Goal: Task Accomplishment & Management: Use online tool/utility

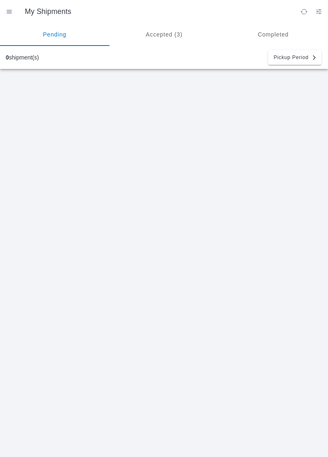
click at [163, 32] on ion-segment-button "Accepted (3)" at bounding box center [163, 34] width 109 height 23
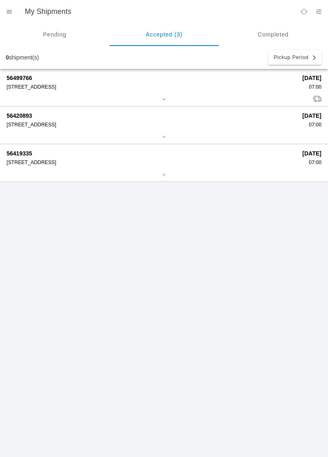
click at [38, 89] on div "[STREET_ADDRESS]" at bounding box center [152, 87] width 290 height 6
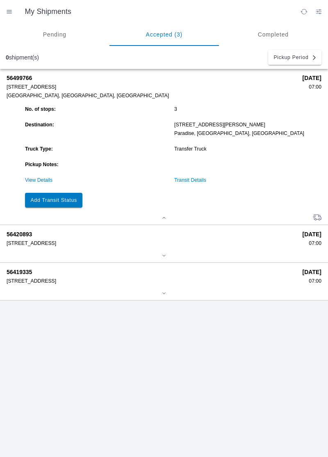
click at [0, 0] on slot "Add Transit Status" at bounding box center [0, 0] width 0 height 0
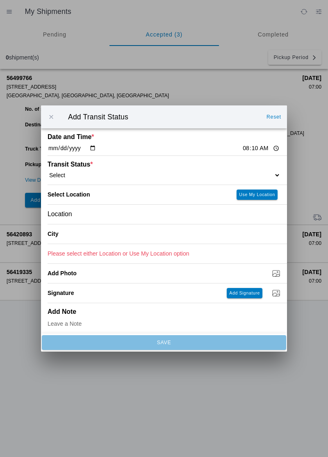
click at [91, 175] on select "Select Arrive at Drop Off Arrive at Pickup Break Start Break Stop Depart Drop O…" at bounding box center [164, 174] width 233 height 7
select select "ARVDLVLOC"
click at [260, 198] on button "Use My Location" at bounding box center [257, 194] width 41 height 10
type input "Paradise"
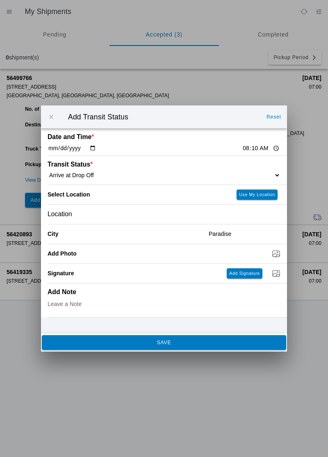
click at [84, 348] on button "SAVE" at bounding box center [164, 342] width 244 height 15
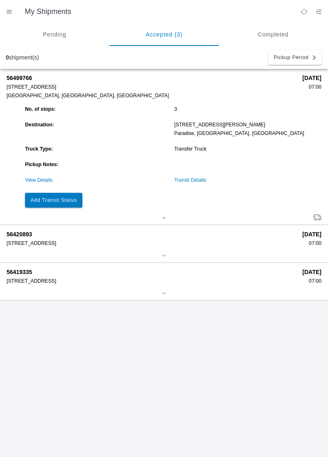
click at [0, 0] on slot "Add Transit Status" at bounding box center [0, 0] width 0 height 0
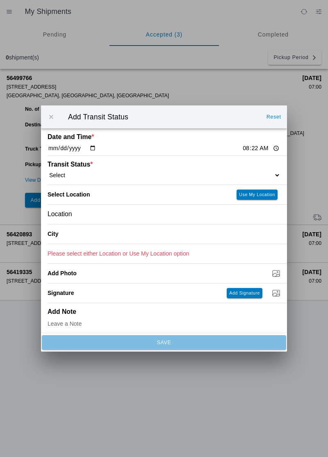
click at [241, 176] on select "Select Arrive at Drop Off Arrive at Pickup Break Start Break Stop Depart Drop O…" at bounding box center [164, 174] width 233 height 7
select select "DPTDLVLOC"
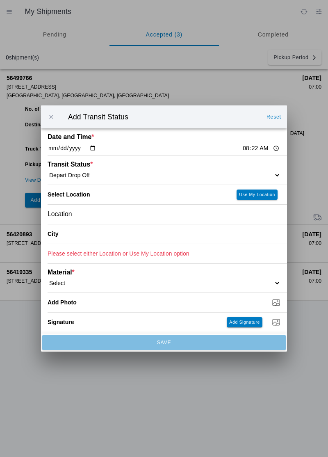
click at [0, 0] on slot "Use My Location" at bounding box center [0, 0] width 0 height 0
type input "Paradise"
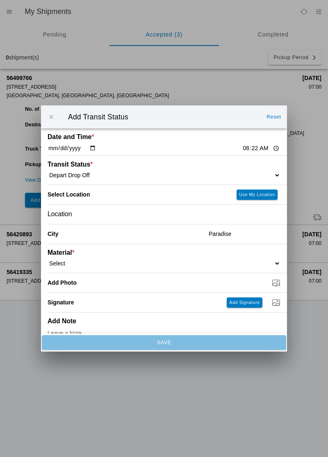
click at [249, 264] on select "Select 1" x 3" Rock 1" x 4" Rock 2" x 4" Rock Asphalt Cold Patch Backfill Spec …" at bounding box center [164, 263] width 233 height 7
select select "708650"
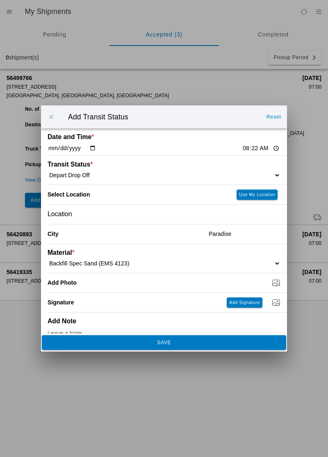
click at [221, 345] on span "SAVE" at bounding box center [163, 342] width 233 height 5
